Goal: Task Accomplishment & Management: Use online tool/utility

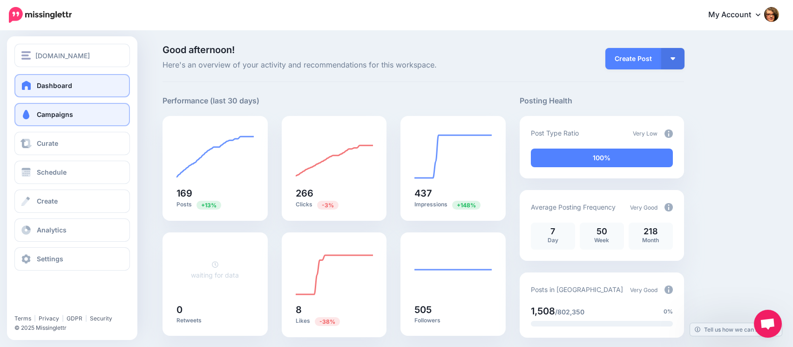
click at [27, 113] on span at bounding box center [26, 114] width 12 height 9
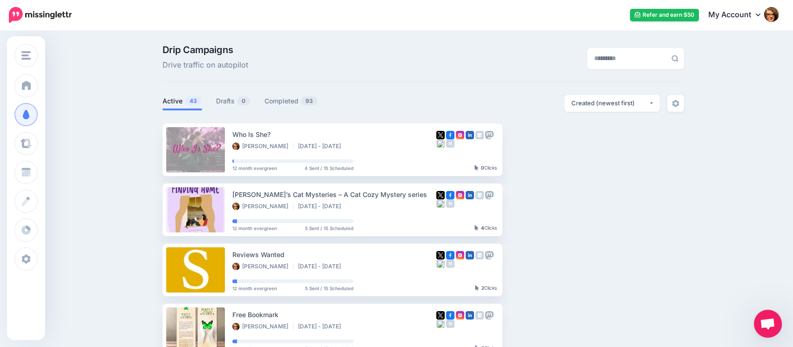
click at [772, 327] on span "Open chat" at bounding box center [767, 324] width 15 height 13
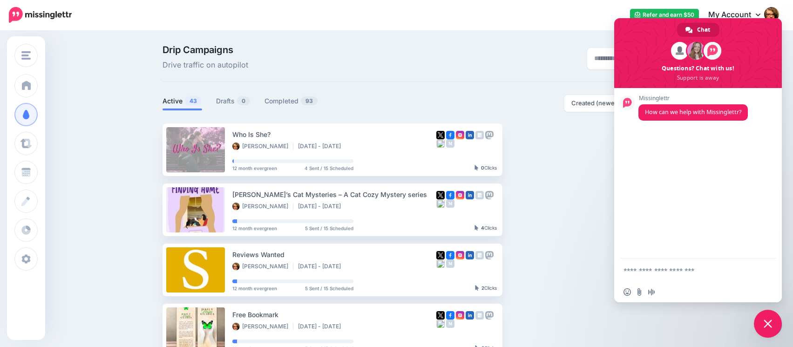
click at [772, 327] on span "Close chat" at bounding box center [768, 324] width 28 height 28
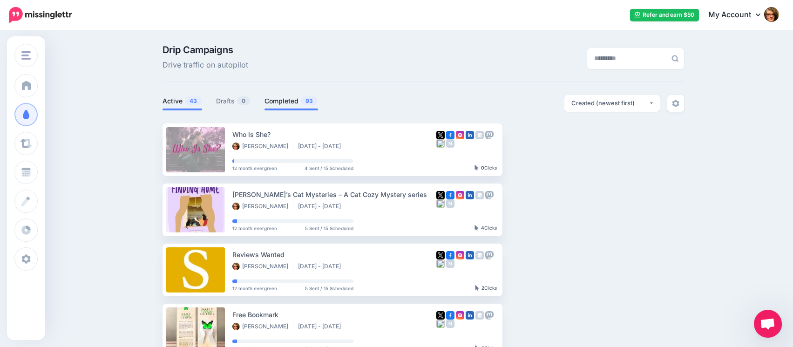
click at [287, 101] on link "Completed 93" at bounding box center [291, 100] width 54 height 11
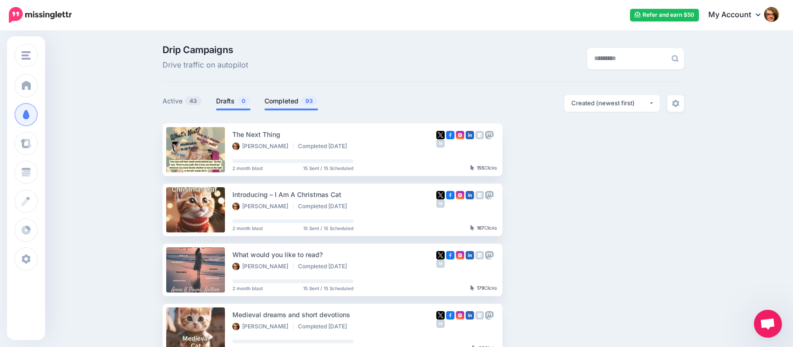
click at [233, 100] on link "Drafts 0" at bounding box center [233, 100] width 34 height 11
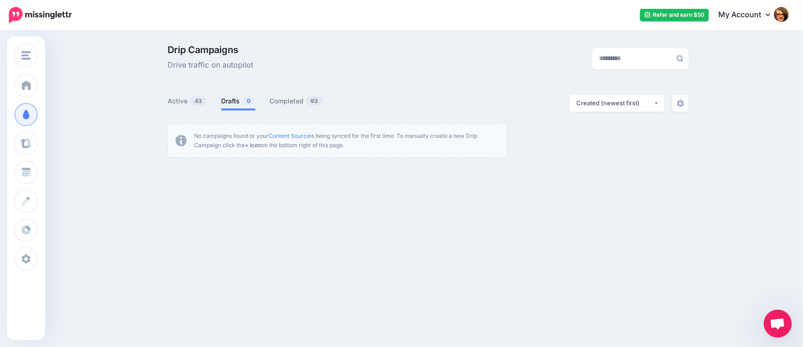
click at [778, 322] on span "Open chat" at bounding box center [777, 324] width 15 height 13
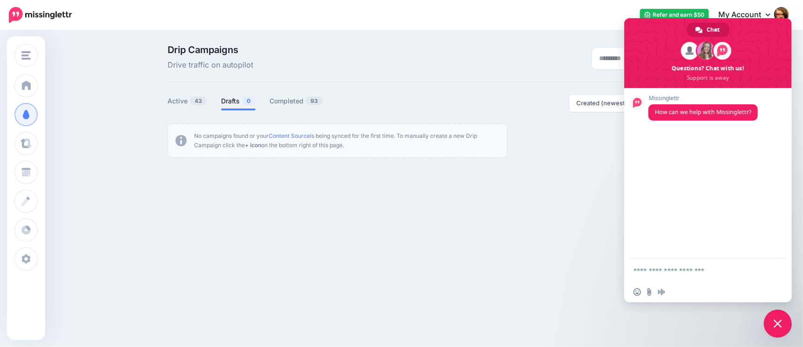
drag, startPoint x: 743, startPoint y: 25, endPoint x: 653, endPoint y: 34, distance: 91.3
click at [653, 34] on span at bounding box center [708, 53] width 168 height 70
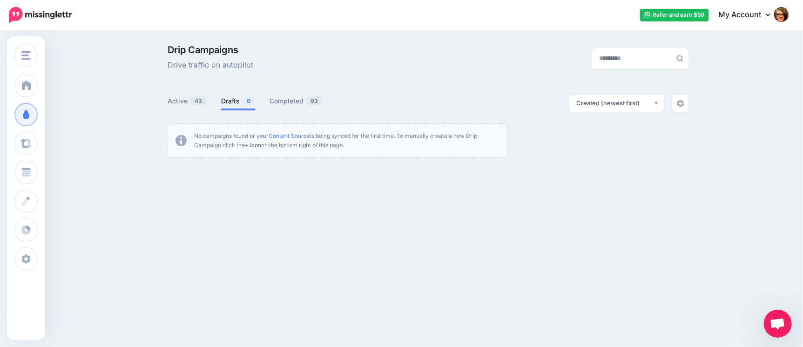
click at [768, 323] on span "Open chat" at bounding box center [778, 324] width 28 height 28
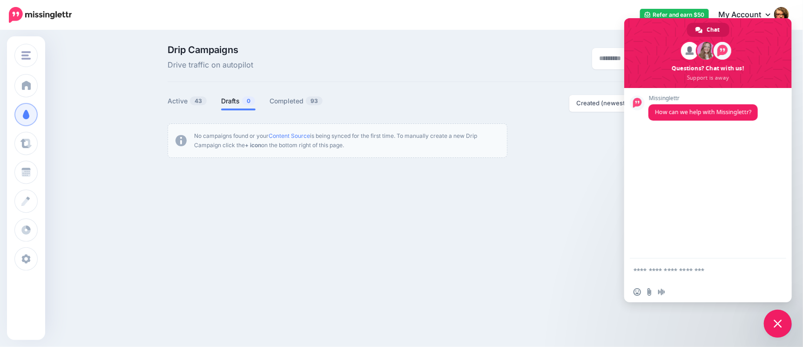
click at [681, 326] on div "apcreationshub.com AP Creations apcreationshub.com Add Workspace Dashboard Camp…" at bounding box center [401, 173] width 803 height 347
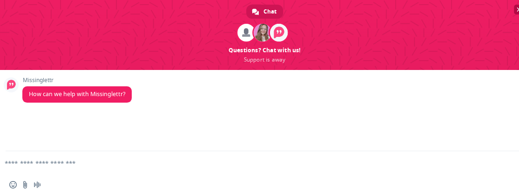
click at [517, 8] on span "Close chat" at bounding box center [519, 9] width 5 height 5
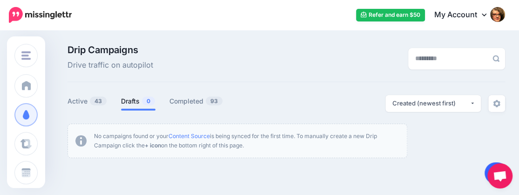
click at [485, 169] on link at bounding box center [497, 172] width 24 height 21
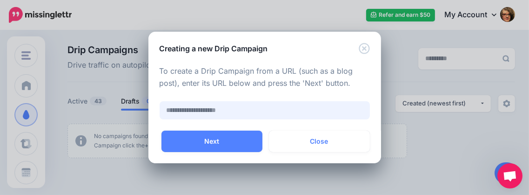
click at [275, 110] on input "text" at bounding box center [265, 110] width 210 height 18
paste input "**********"
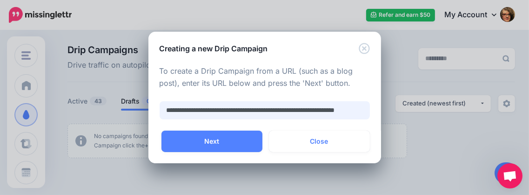
scroll to position [0, 37]
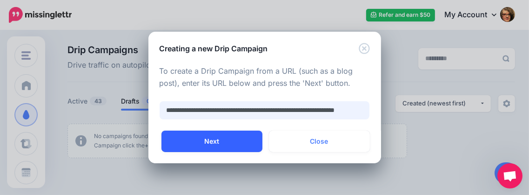
type input "**********"
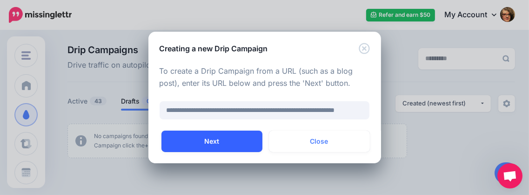
scroll to position [0, 0]
click at [200, 140] on button "Next" at bounding box center [212, 140] width 101 height 21
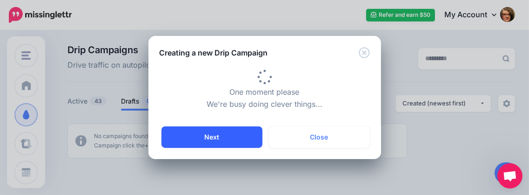
type input "**********"
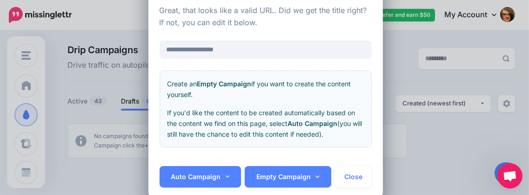
scroll to position [58, 0]
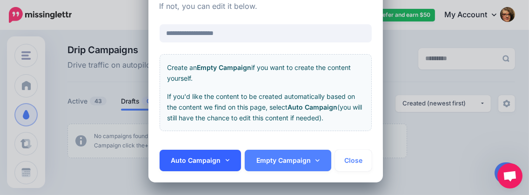
click at [223, 159] on link "Auto Campaign" at bounding box center [201, 159] width 82 height 21
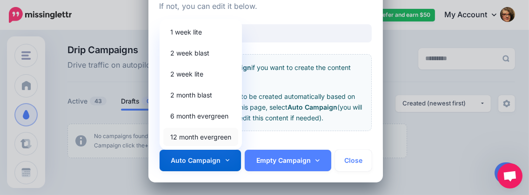
click at [209, 135] on link "12 month evergreen" at bounding box center [200, 137] width 75 height 18
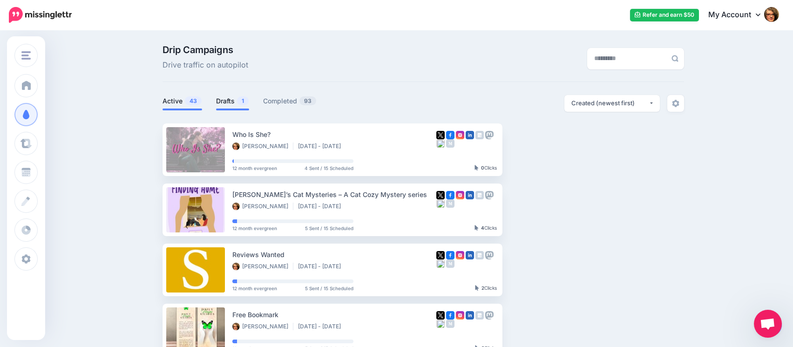
click at [237, 100] on link "Drafts 1" at bounding box center [232, 100] width 33 height 11
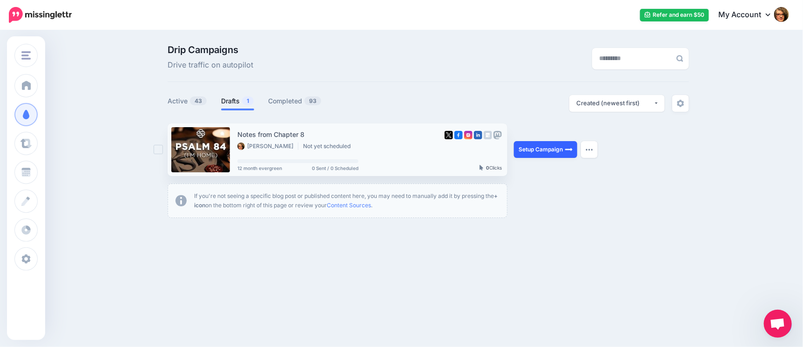
click at [519, 149] on link "Setup Campaign" at bounding box center [545, 149] width 63 height 17
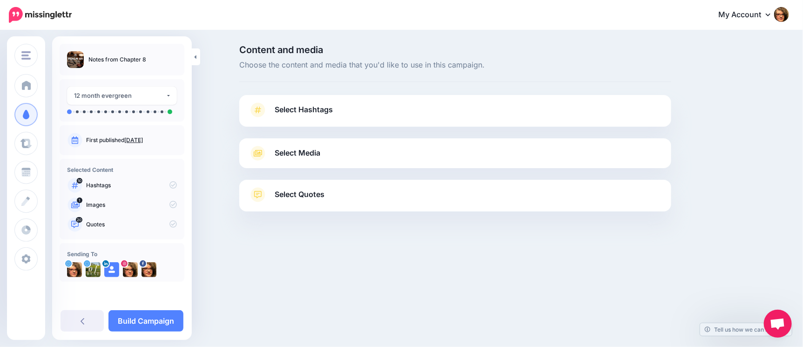
click at [333, 108] on span "Select Hashtags" at bounding box center [304, 109] width 58 height 13
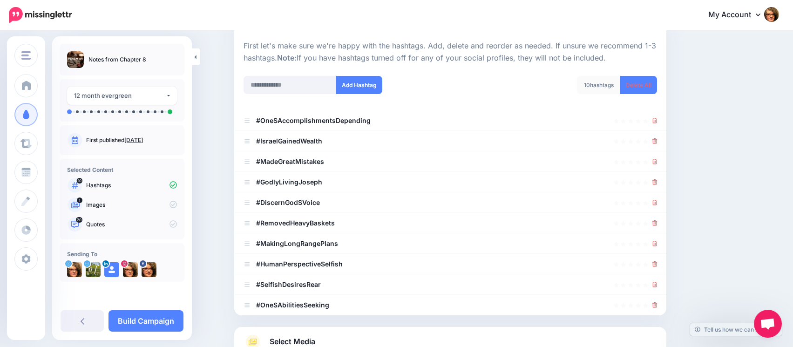
scroll to position [89, 0]
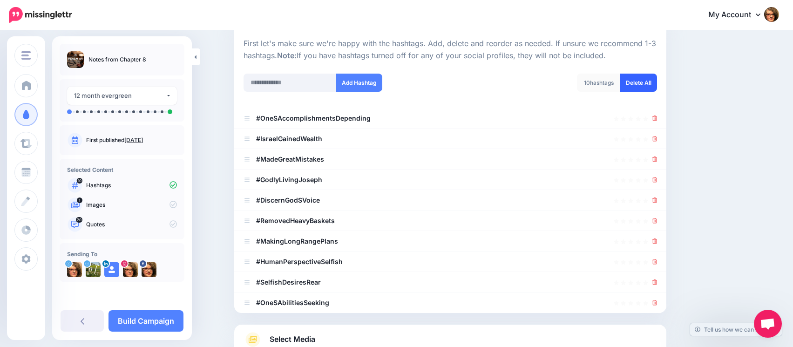
click at [642, 83] on link "Delete All" at bounding box center [638, 83] width 37 height 18
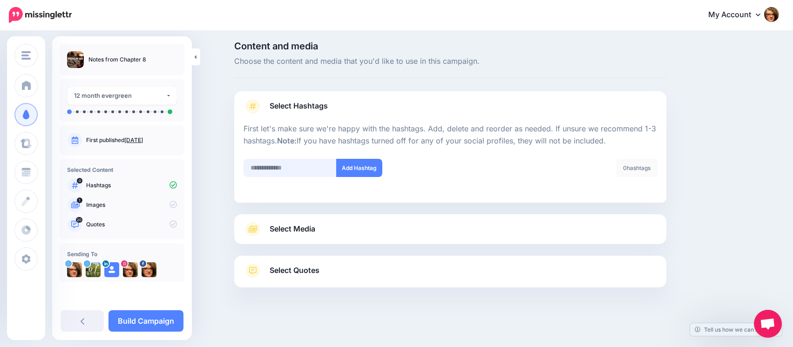
click at [297, 167] on input "text" at bounding box center [289, 168] width 93 height 18
click at [297, 167] on input "*" at bounding box center [289, 168] width 93 height 18
type input "******"
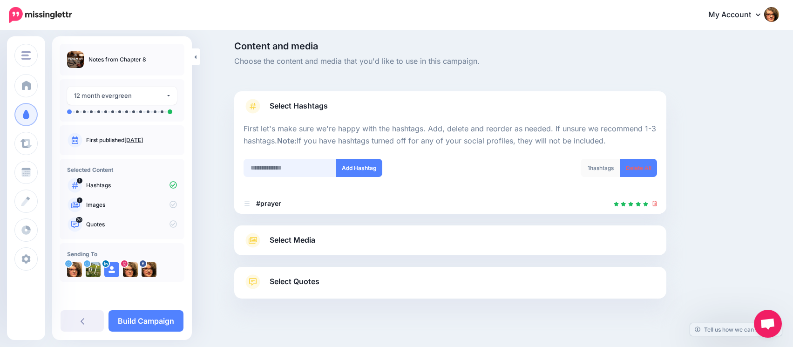
scroll to position [15, 0]
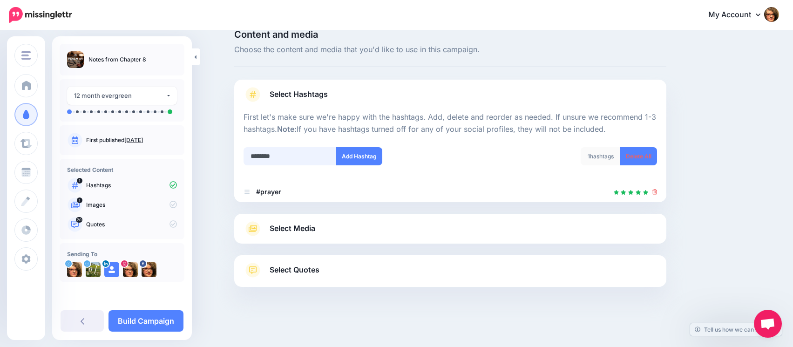
type input "*********"
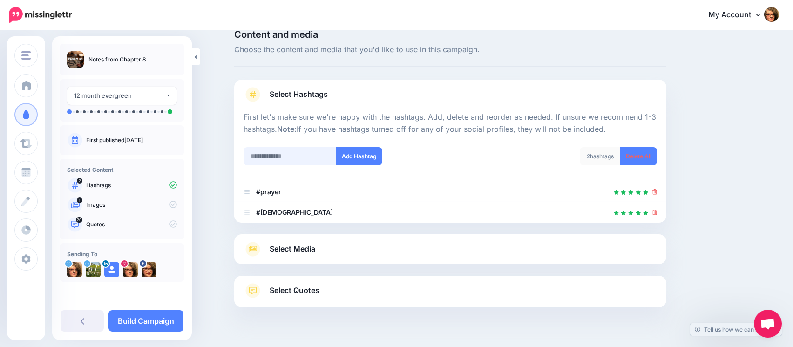
scroll to position [36, 0]
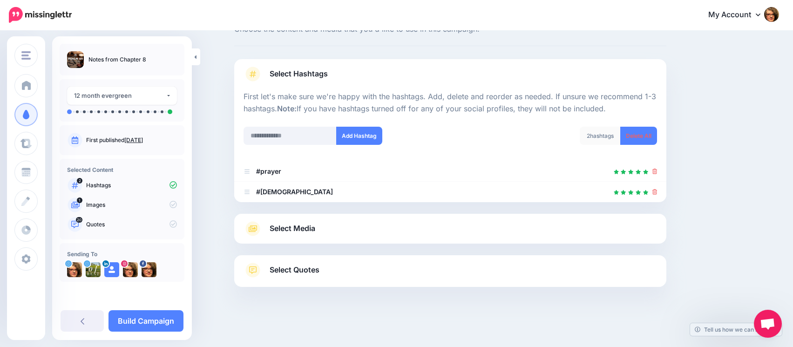
click at [309, 227] on span "Select Media" at bounding box center [293, 228] width 46 height 13
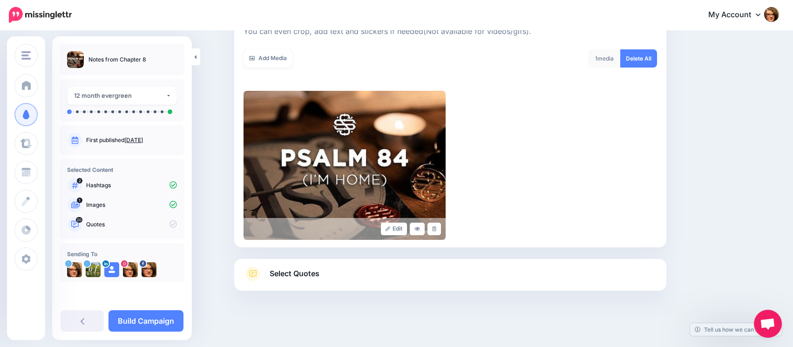
scroll to position [155, 0]
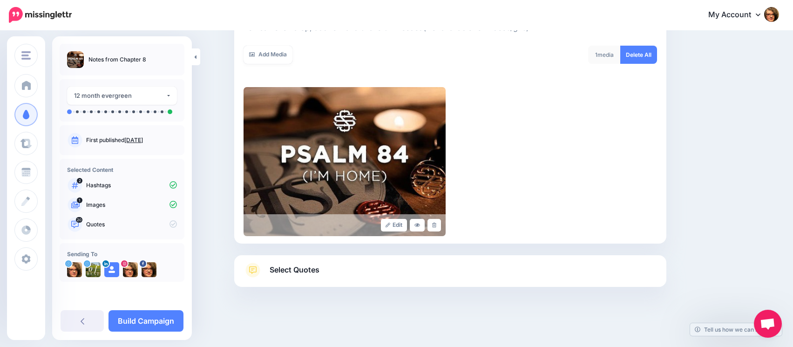
click at [301, 266] on span "Select Quotes" at bounding box center [295, 269] width 50 height 13
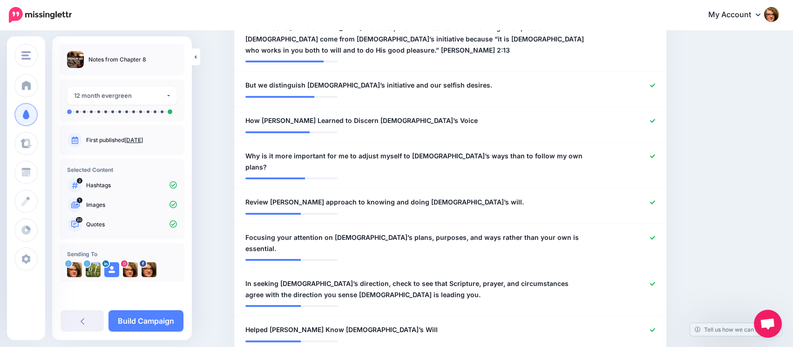
scroll to position [371, 0]
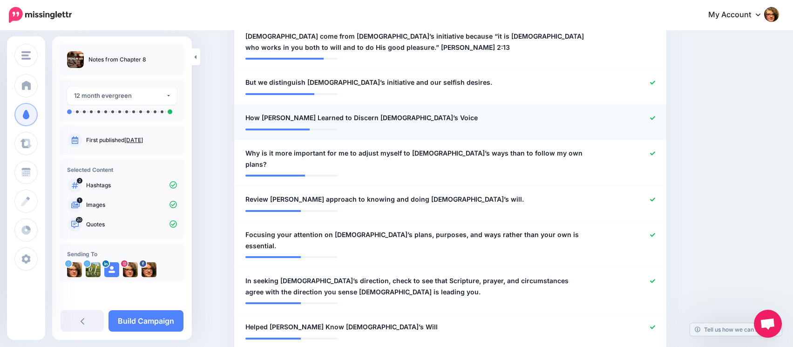
click at [655, 115] on icon at bounding box center [652, 117] width 5 height 5
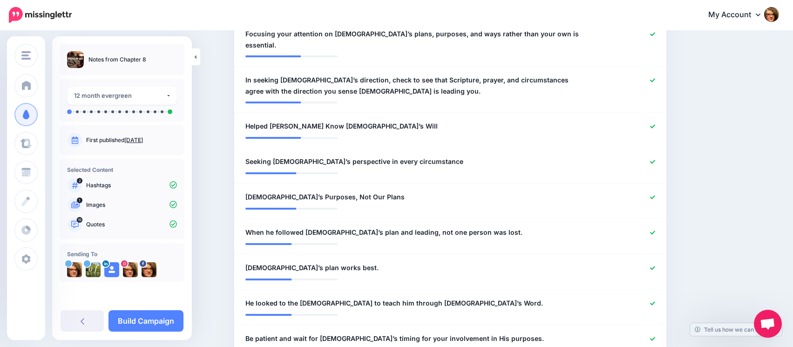
scroll to position [584, 0]
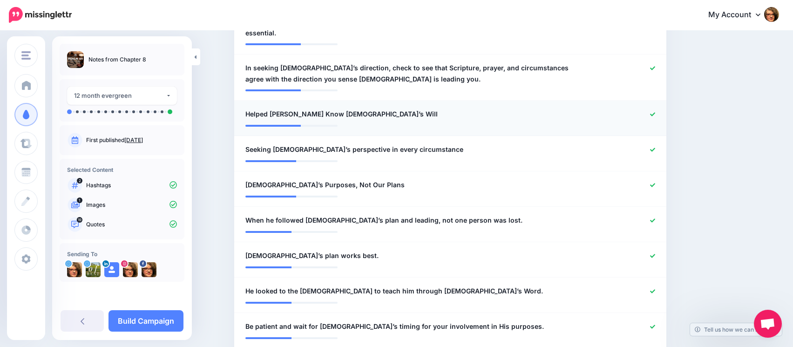
click at [655, 112] on icon at bounding box center [652, 114] width 5 height 4
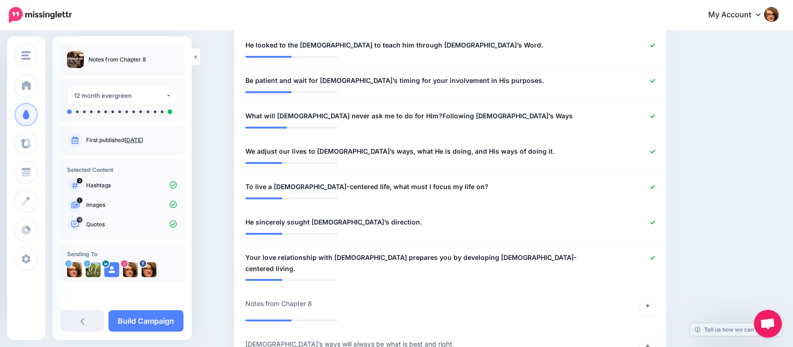
scroll to position [832, 0]
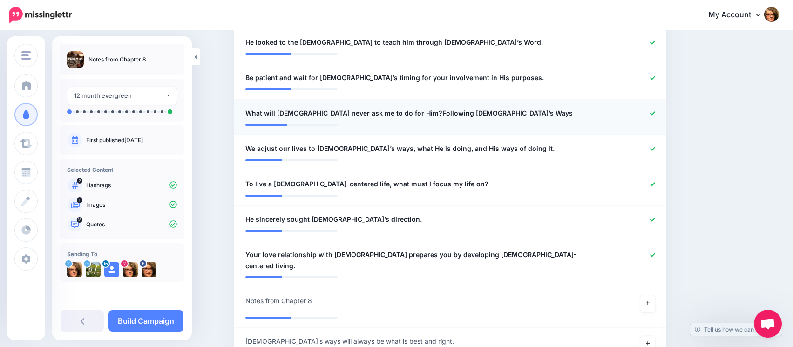
click at [655, 111] on icon at bounding box center [652, 113] width 5 height 5
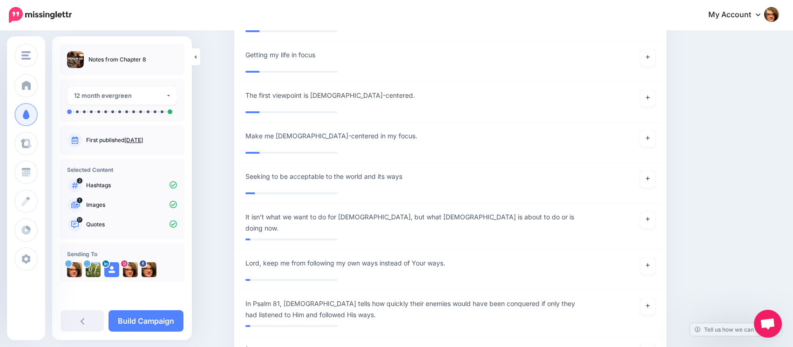
scroll to position [1957, 0]
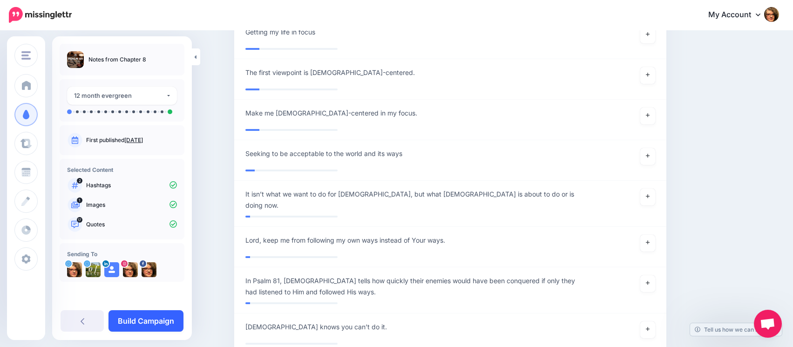
click at [153, 322] on link "Build Campaign" at bounding box center [145, 320] width 75 height 21
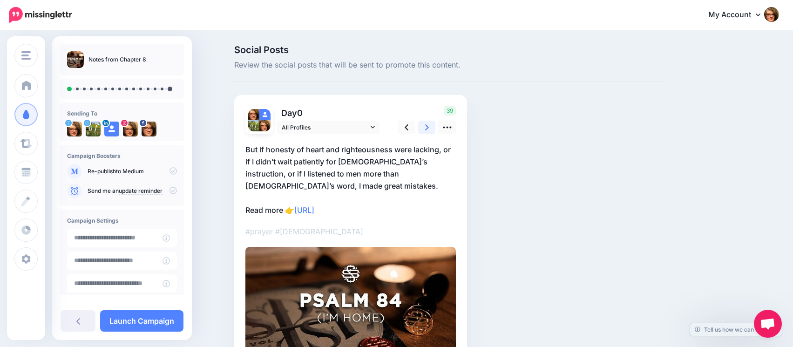
click at [429, 127] on icon at bounding box center [427, 127] width 4 height 10
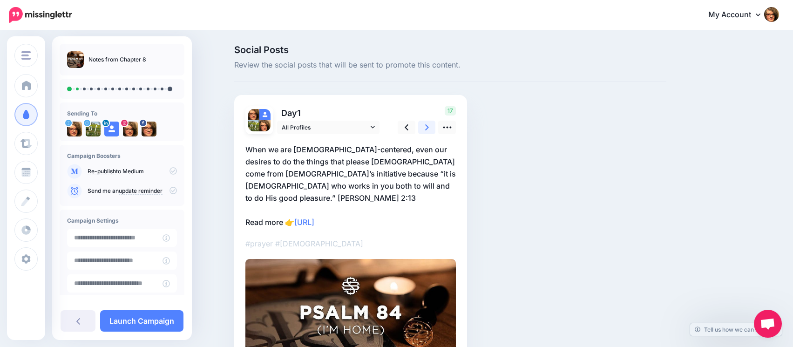
click at [429, 127] on icon at bounding box center [427, 127] width 4 height 10
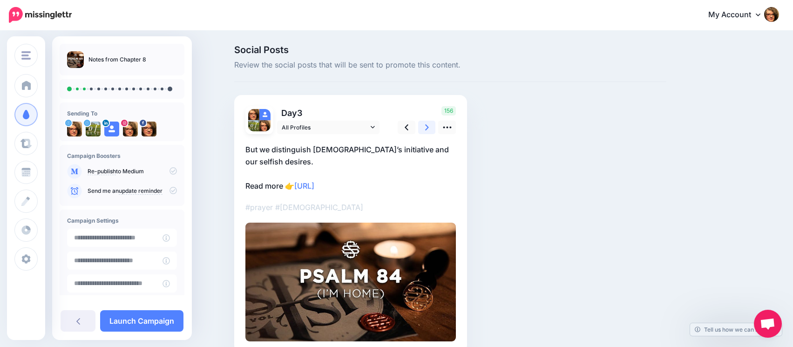
click at [429, 127] on icon at bounding box center [427, 127] width 4 height 10
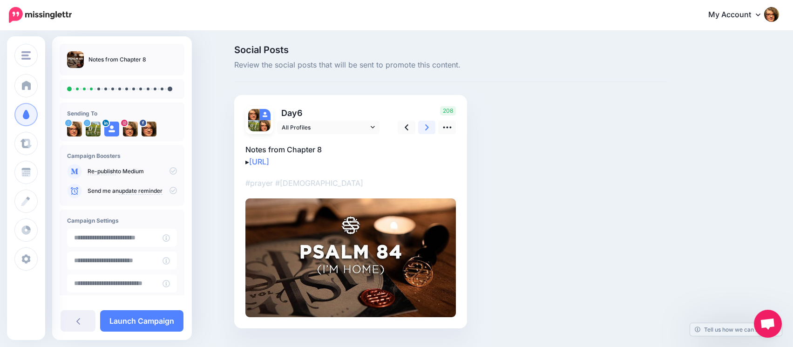
click at [429, 127] on icon at bounding box center [427, 127] width 4 height 10
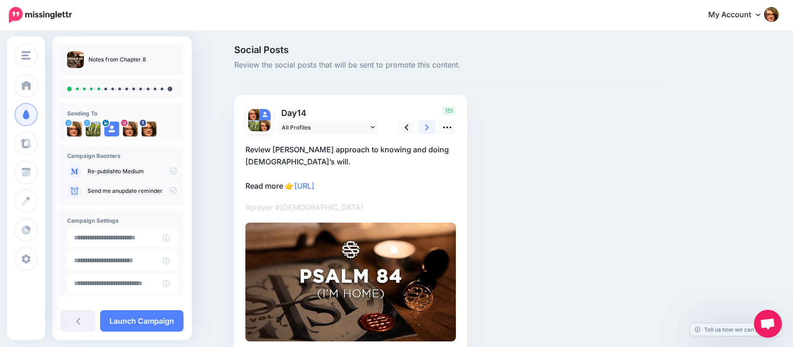
click at [429, 127] on icon at bounding box center [427, 127] width 4 height 10
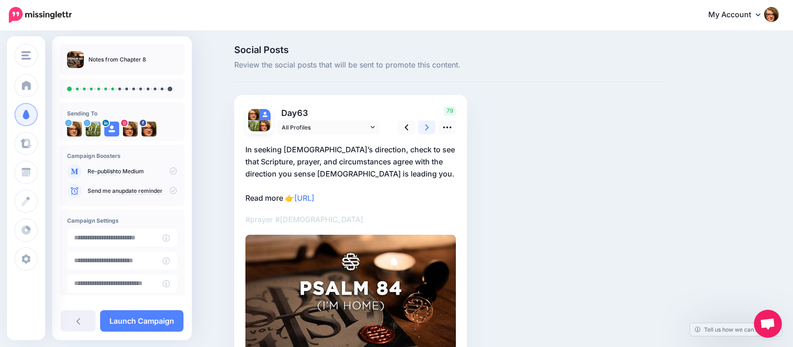
click at [429, 127] on icon at bounding box center [427, 127] width 4 height 10
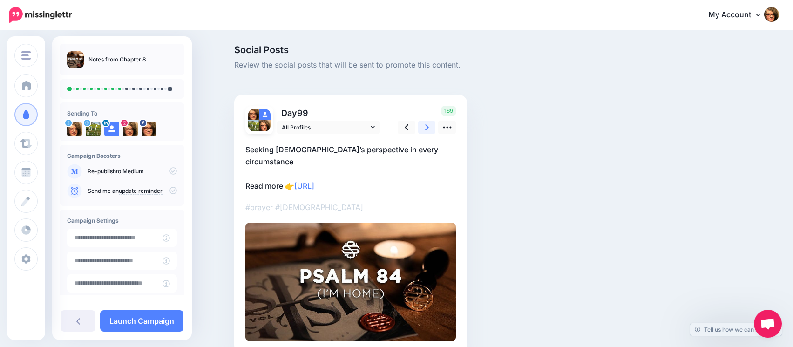
click at [429, 127] on icon at bounding box center [427, 127] width 4 height 10
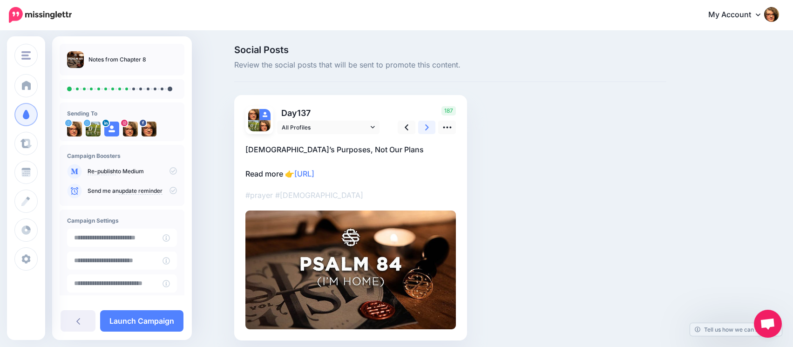
click at [429, 127] on icon at bounding box center [427, 127] width 4 height 10
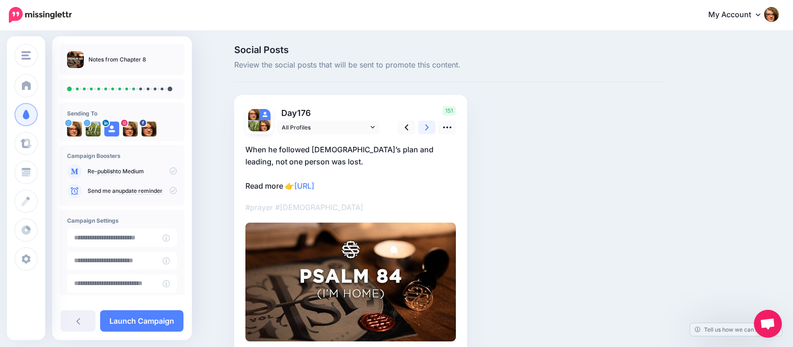
click at [429, 127] on icon at bounding box center [427, 127] width 4 height 10
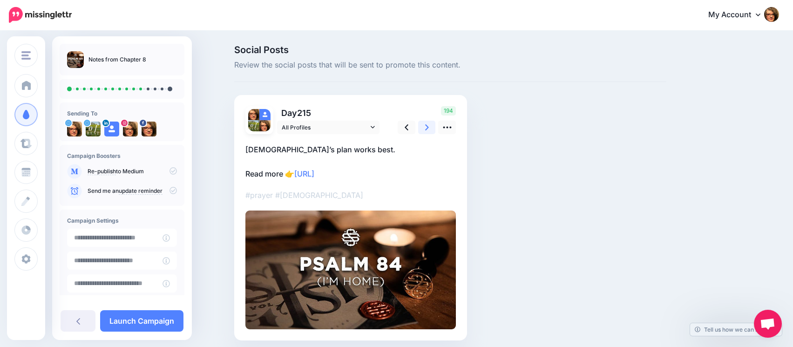
click at [429, 127] on icon at bounding box center [427, 127] width 4 height 10
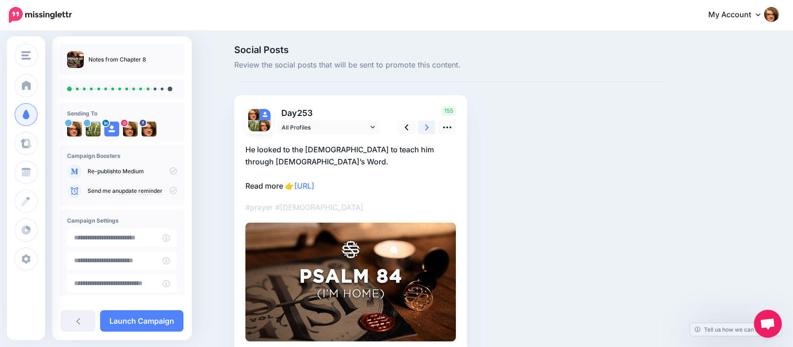
click at [429, 127] on icon at bounding box center [427, 127] width 4 height 10
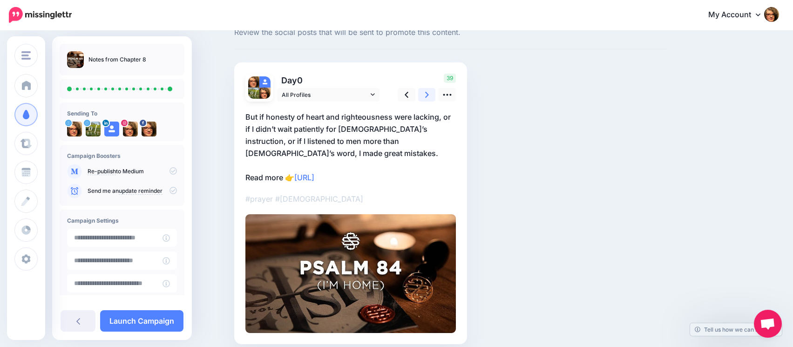
scroll to position [59, 0]
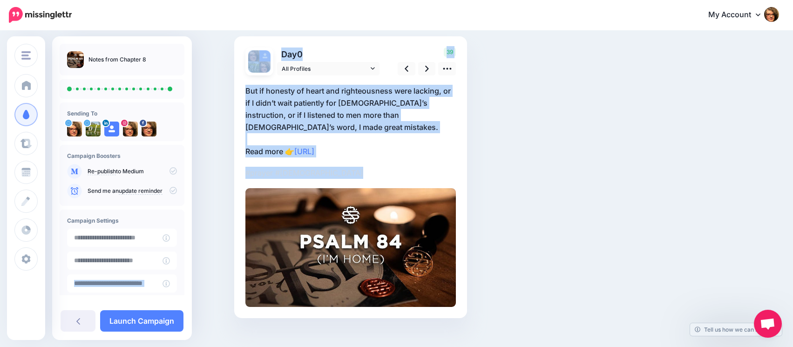
drag, startPoint x: 192, startPoint y: 221, endPoint x: 191, endPoint y: 270, distance: 48.9
click at [191, 270] on div "apcreationshub.com AP Creations apcreationshub.com Add Workspace Dashboard Camp…" at bounding box center [396, 166] width 793 height 387
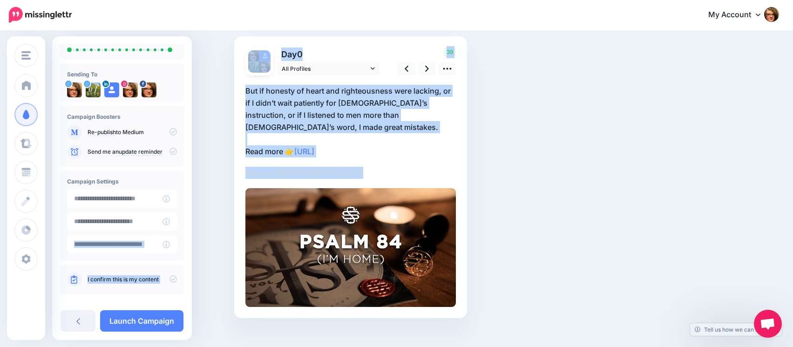
scroll to position [49, 0]
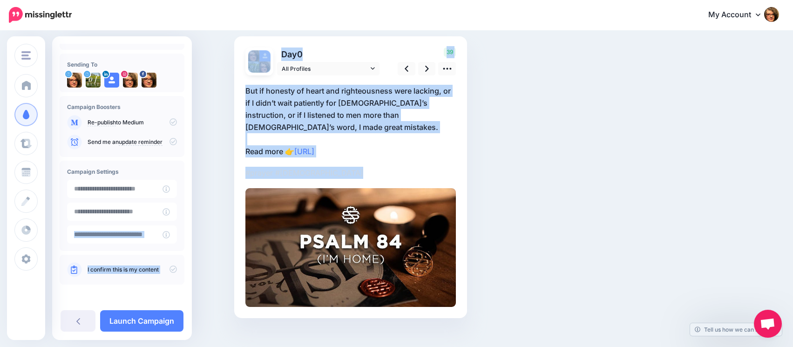
click at [169, 270] on icon at bounding box center [172, 268] width 7 height 7
click at [149, 325] on link "Launch Campaign" at bounding box center [141, 320] width 83 height 21
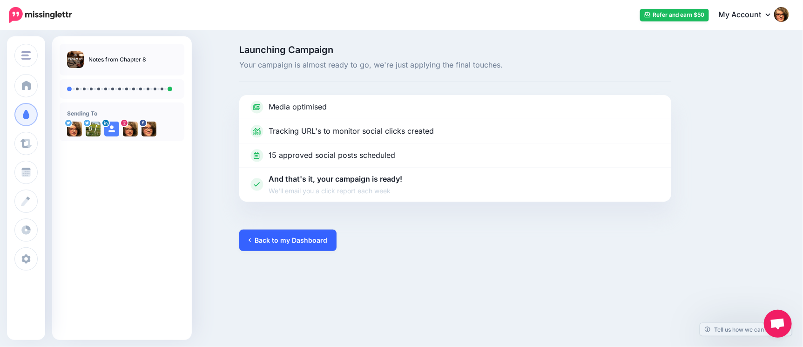
click at [279, 244] on link "Back to my Dashboard" at bounding box center [287, 240] width 97 height 21
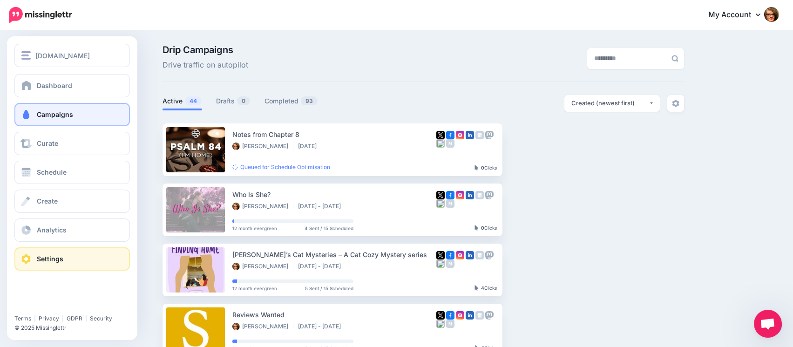
click at [45, 258] on span "Settings" at bounding box center [50, 259] width 27 height 8
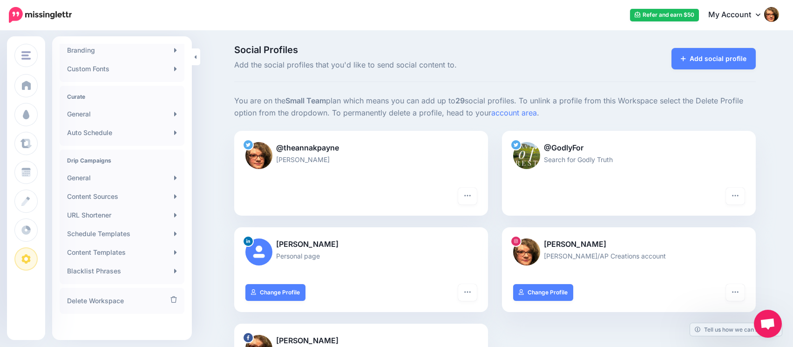
scroll to position [164, 0]
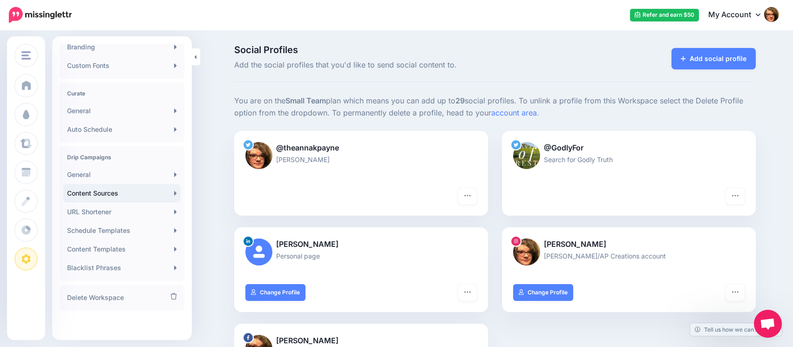
click at [145, 195] on link "Content Sources" at bounding box center [121, 193] width 117 height 19
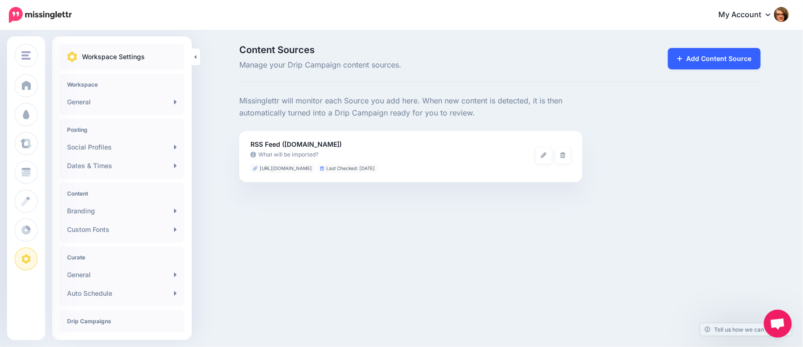
click at [699, 59] on link "Add Content Source" at bounding box center [714, 58] width 93 height 21
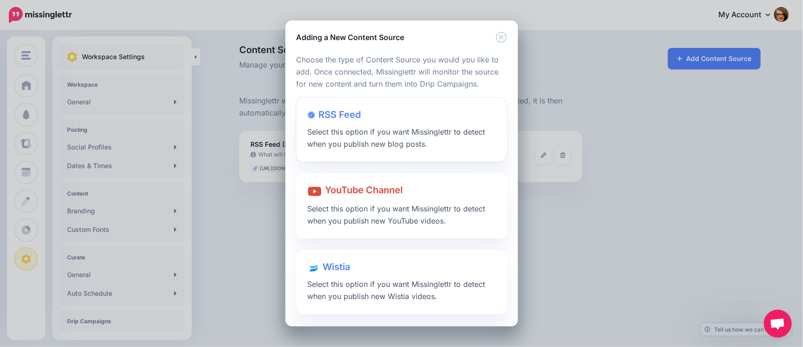
click at [337, 111] on span "RSS Feed" at bounding box center [340, 114] width 42 height 11
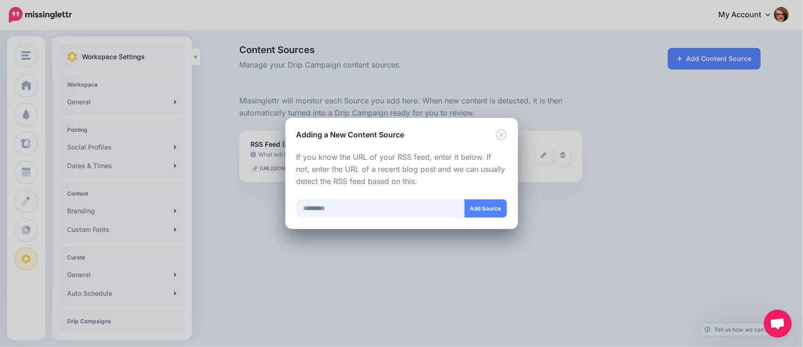
click at [358, 209] on input "text" at bounding box center [381, 208] width 169 height 18
paste input "**********"
type input "**********"
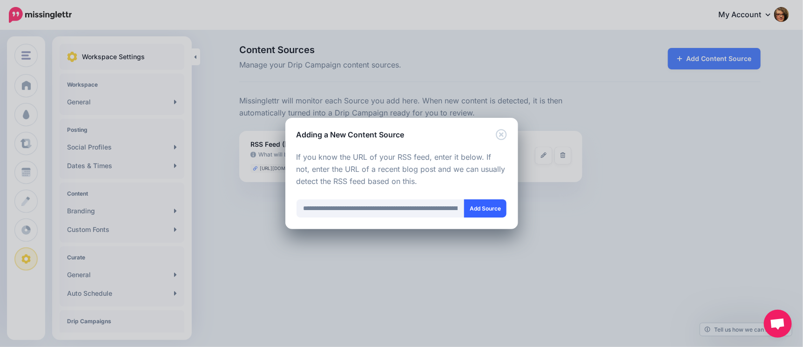
click at [482, 209] on button "Add Source" at bounding box center [485, 208] width 42 height 18
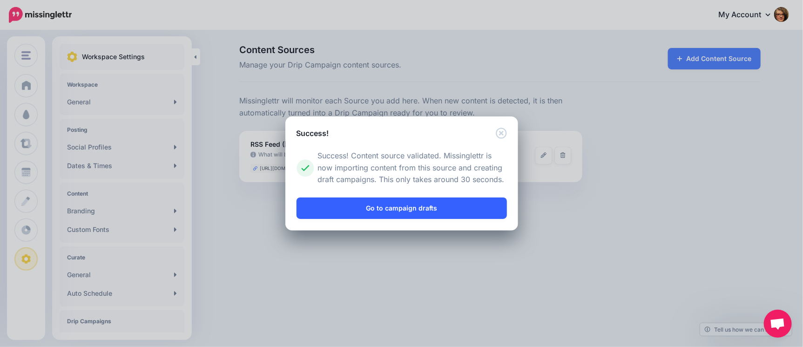
click at [398, 211] on link "Go to campaign drafts" at bounding box center [402, 207] width 210 height 21
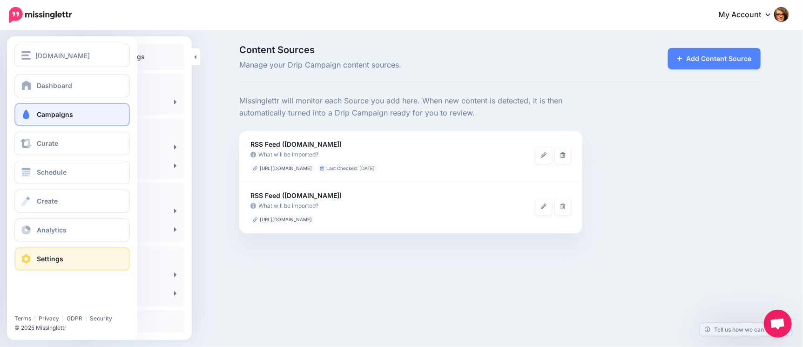
click at [46, 113] on span "Campaigns" at bounding box center [55, 114] width 36 height 8
